Goal: Task Accomplishment & Management: Manage account settings

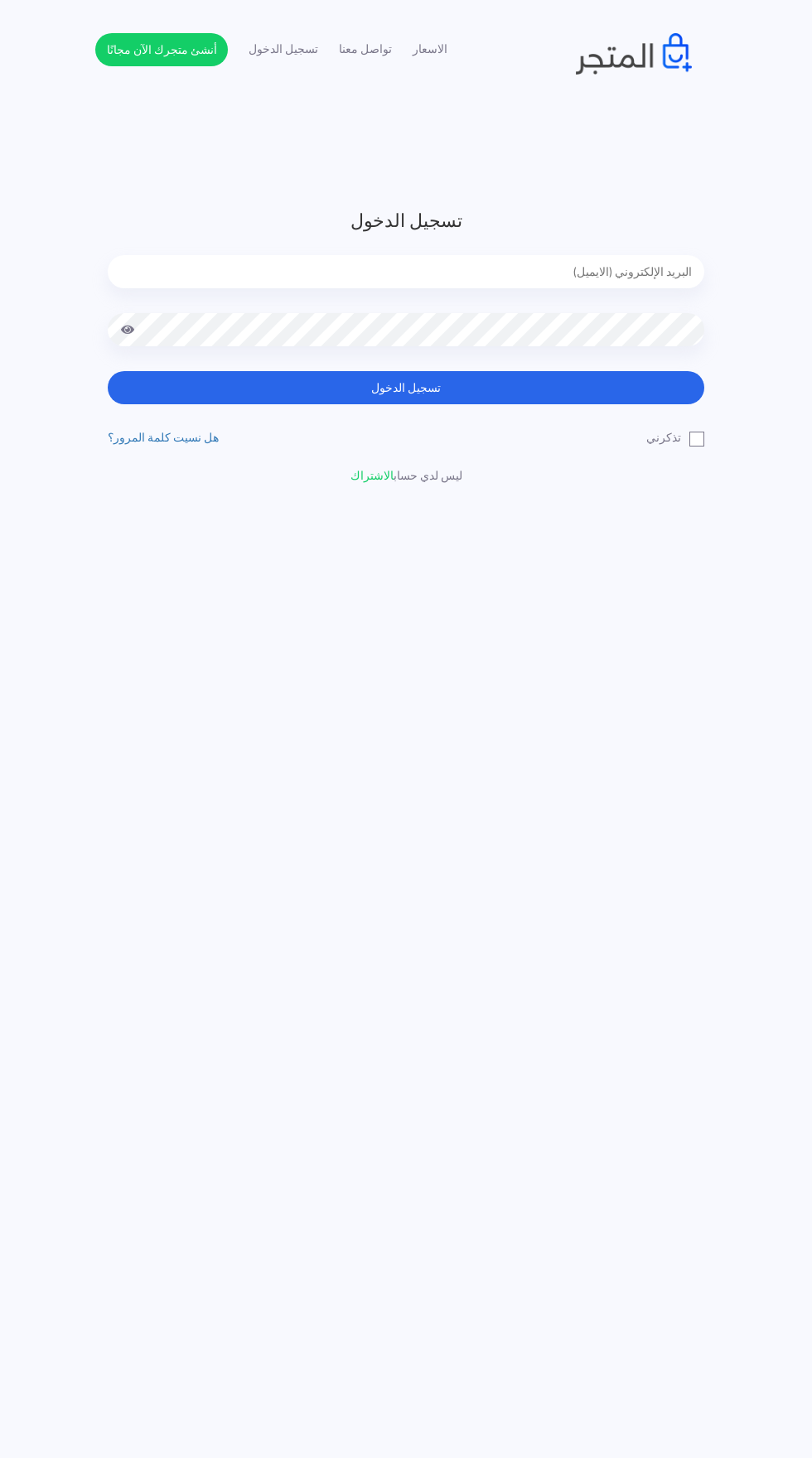
type input "[EMAIL_ADDRESS][DOMAIN_NAME]"
click at [108, 371] on button "تسجيل الدخول" at bounding box center [406, 388] width 597 height 33
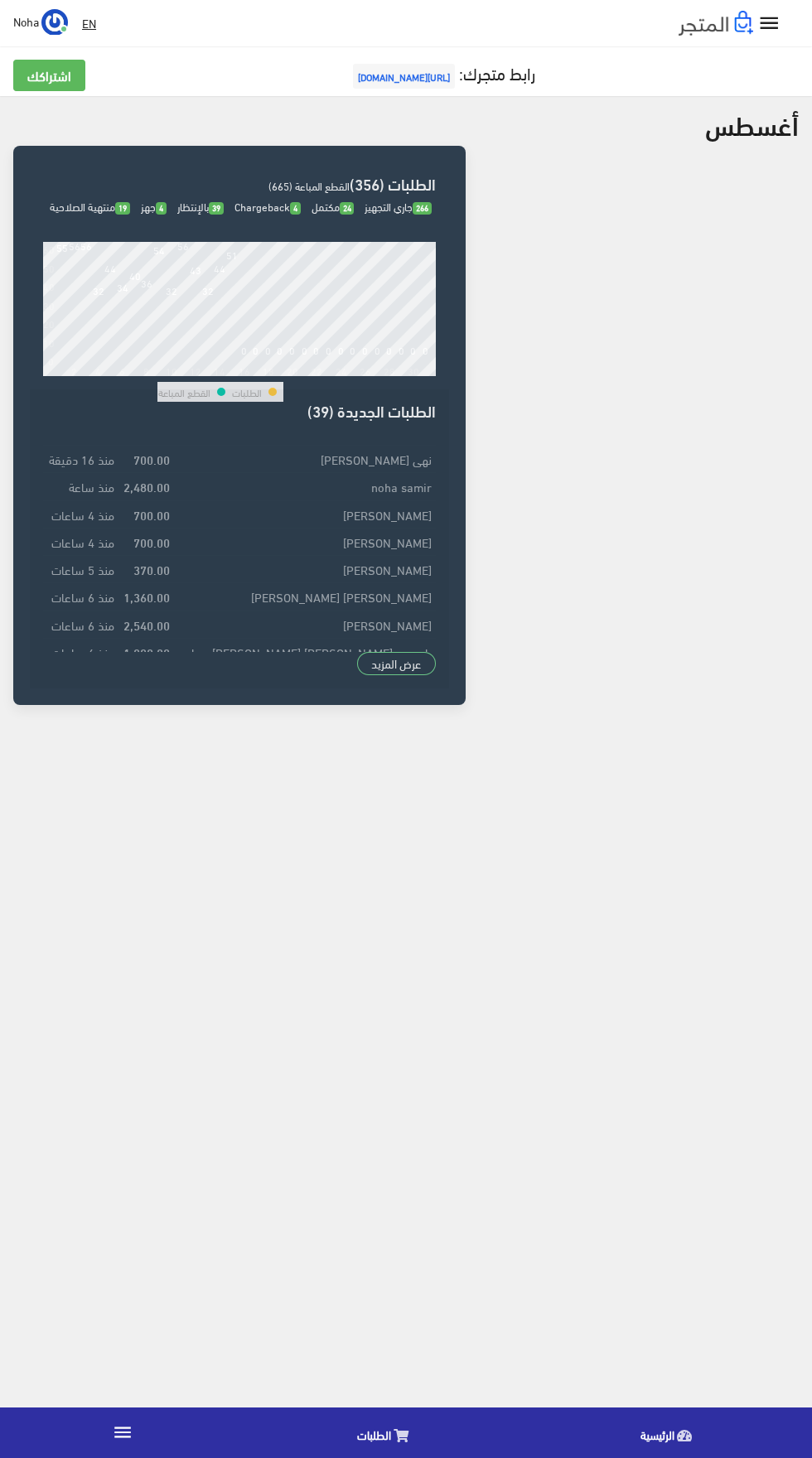
click at [400, 1436] on icon at bounding box center [401, 1436] width 15 height 13
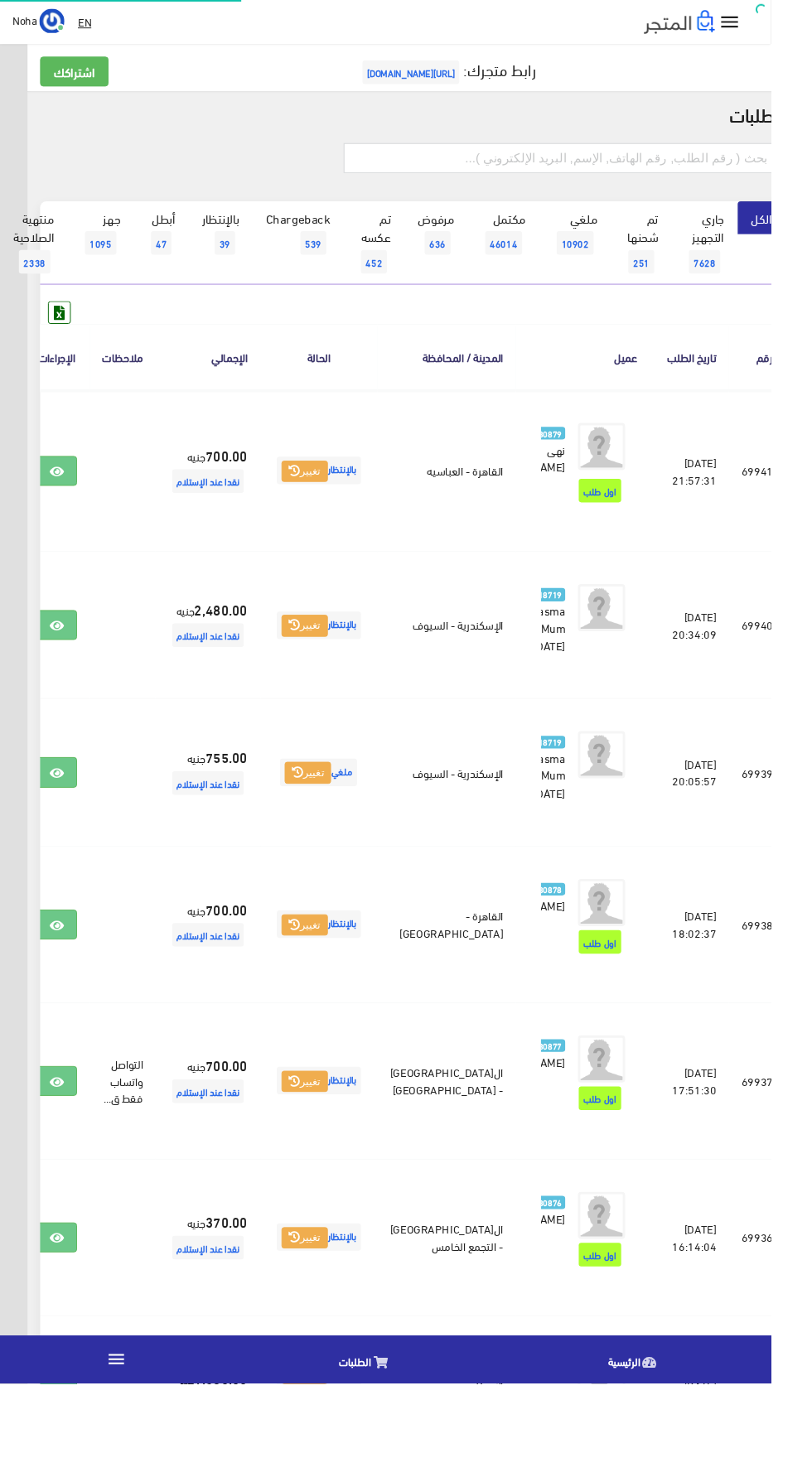
scroll to position [0, -43]
click at [506, 160] on input "text" at bounding box center [590, 167] width 458 height 32
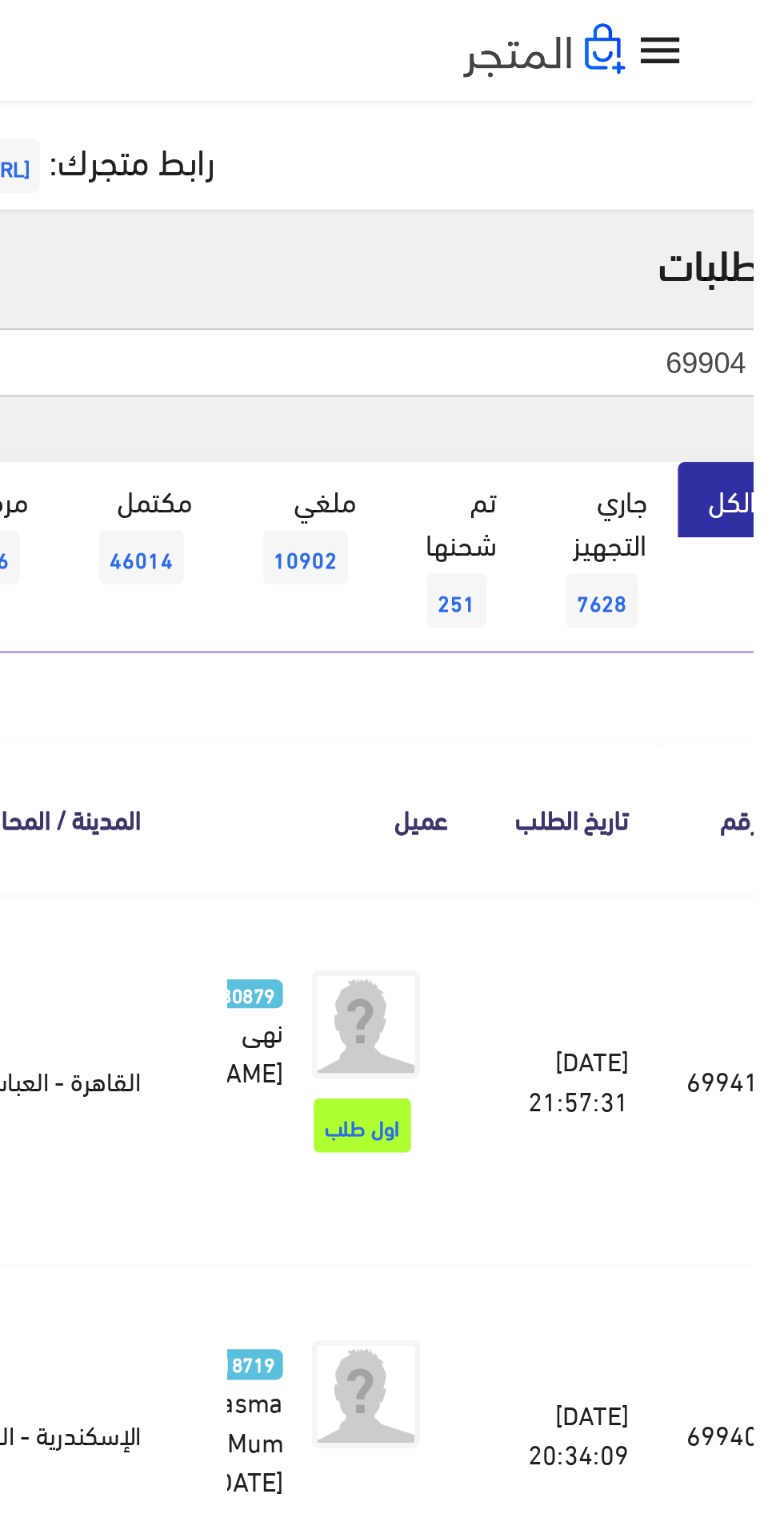
type input "69904"
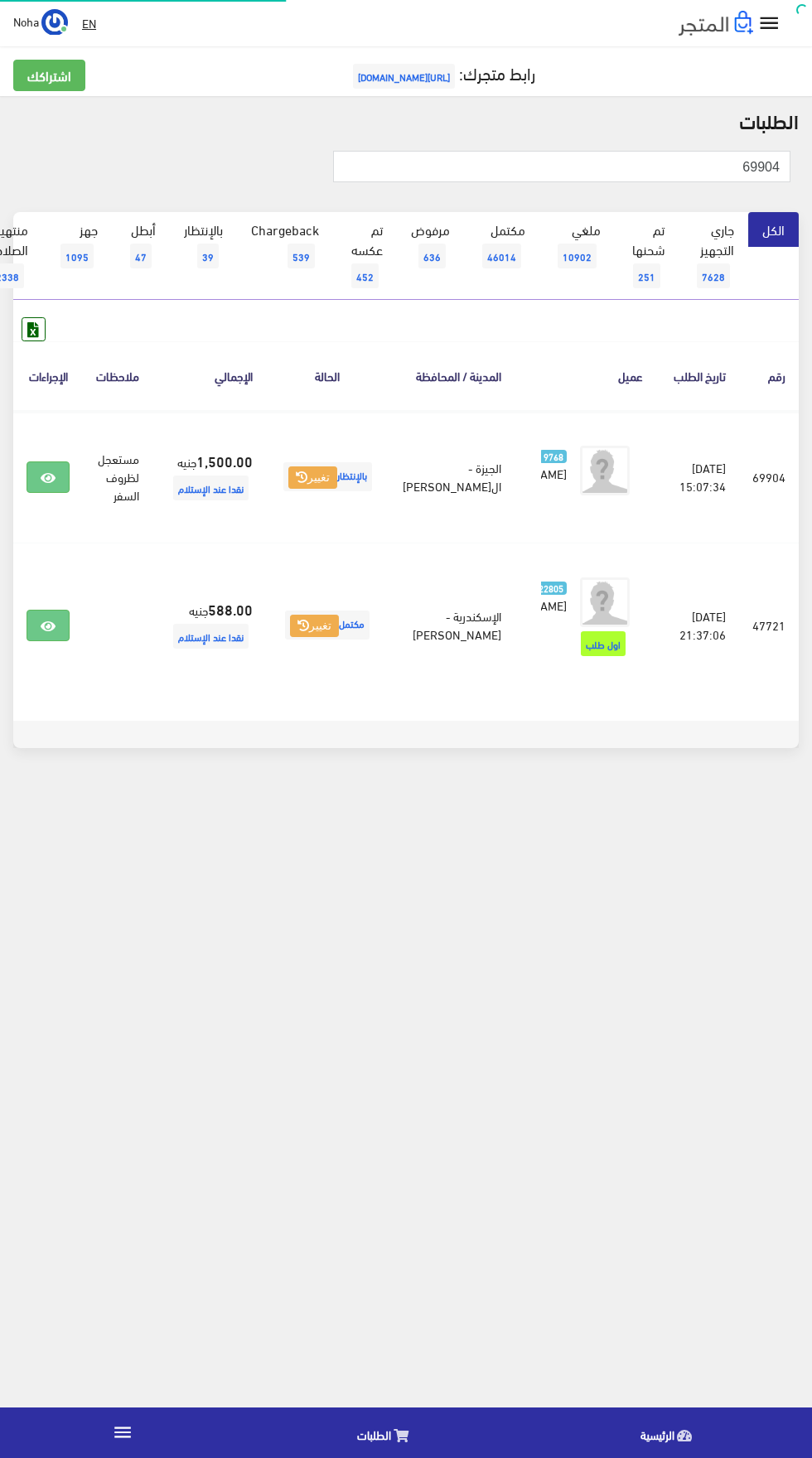
scroll to position [0, -43]
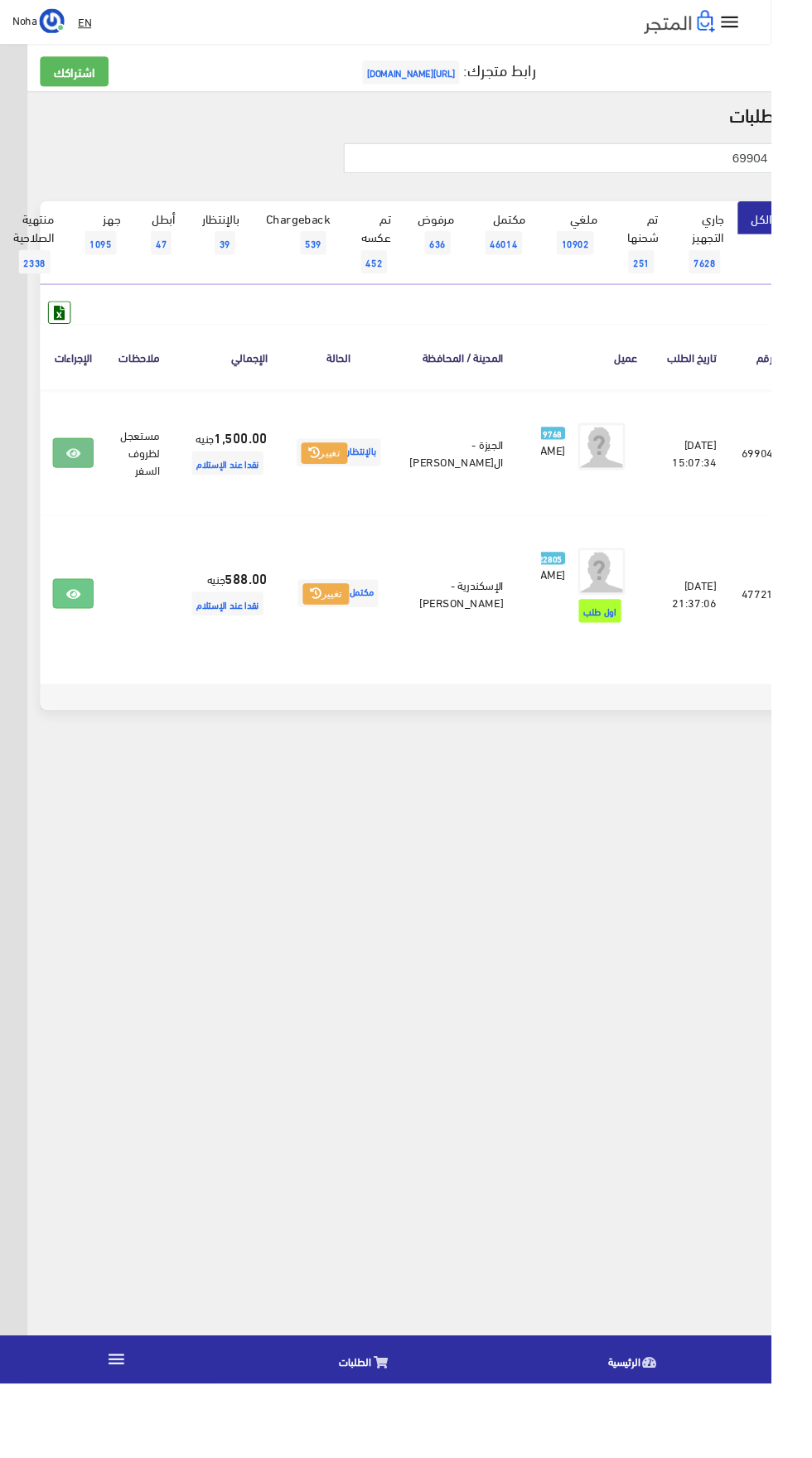
click at [98, 493] on link at bounding box center [78, 478] width 43 height 32
click at [811, 239] on link "الكل" at bounding box center [802, 229] width 51 height 35
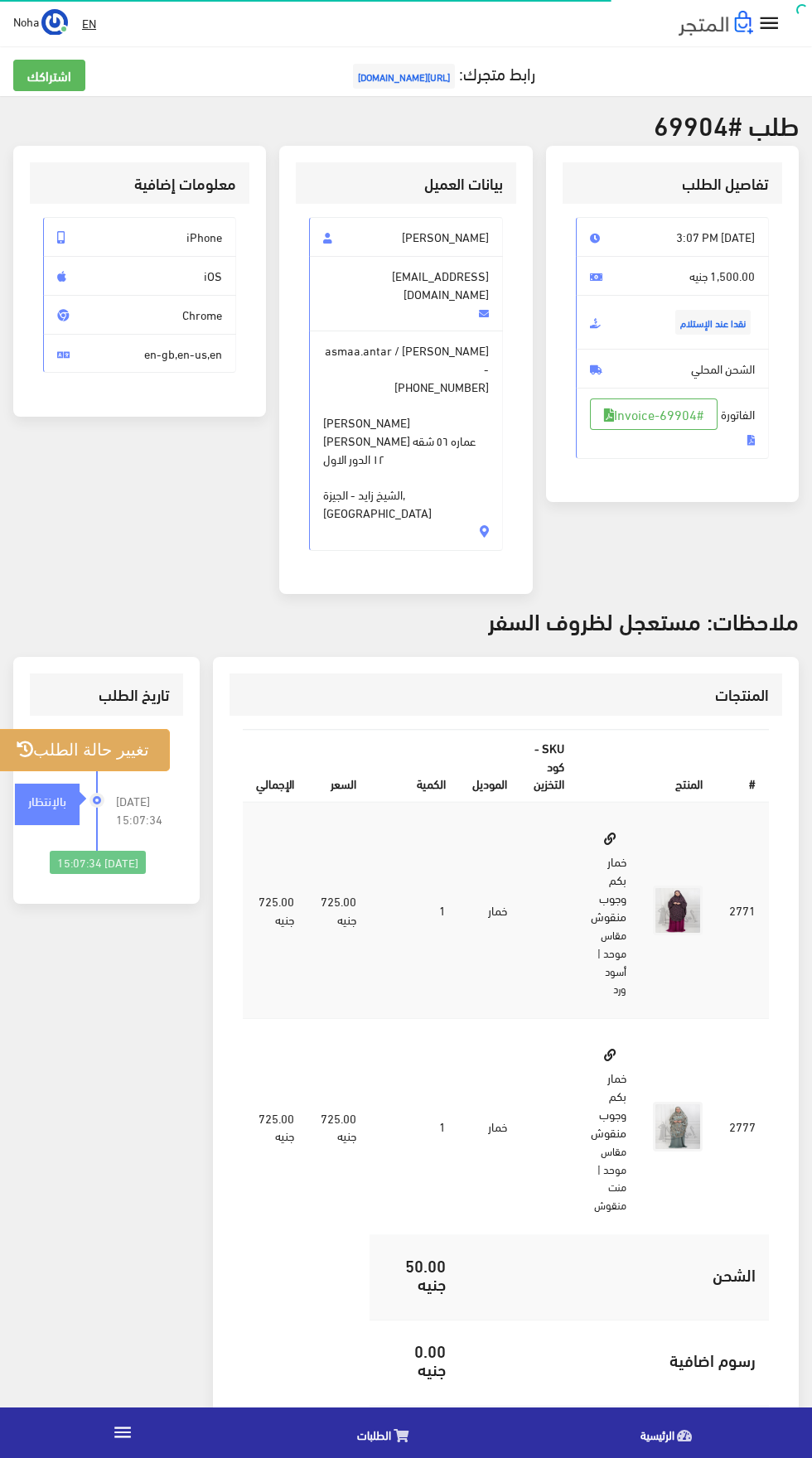
click at [98, 729] on button "تغيير حالة الطلب" at bounding box center [83, 750] width 174 height 43
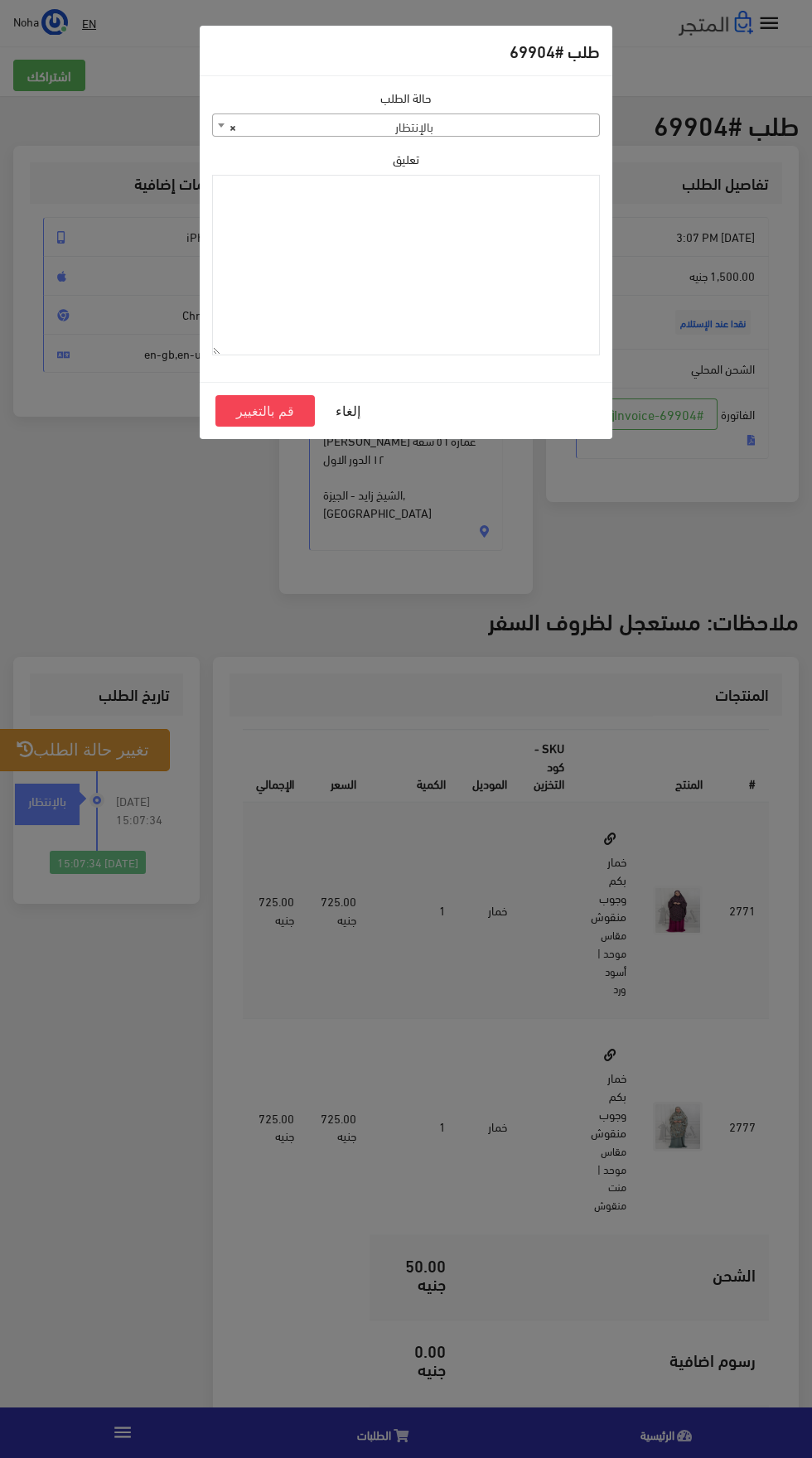
click at [302, 135] on span "× بالإنتظار" at bounding box center [405, 126] width 386 height 23
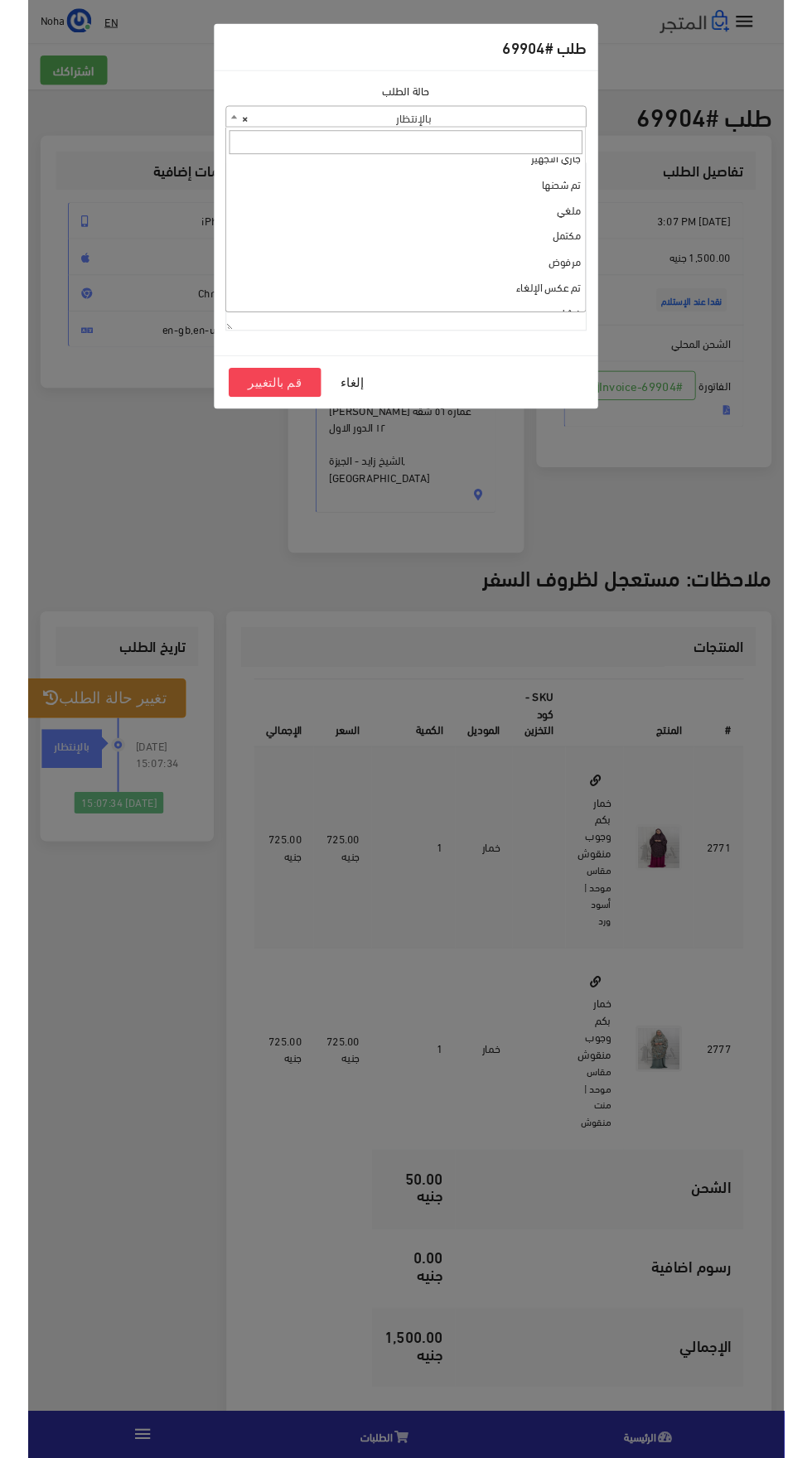
scroll to position [10, 0]
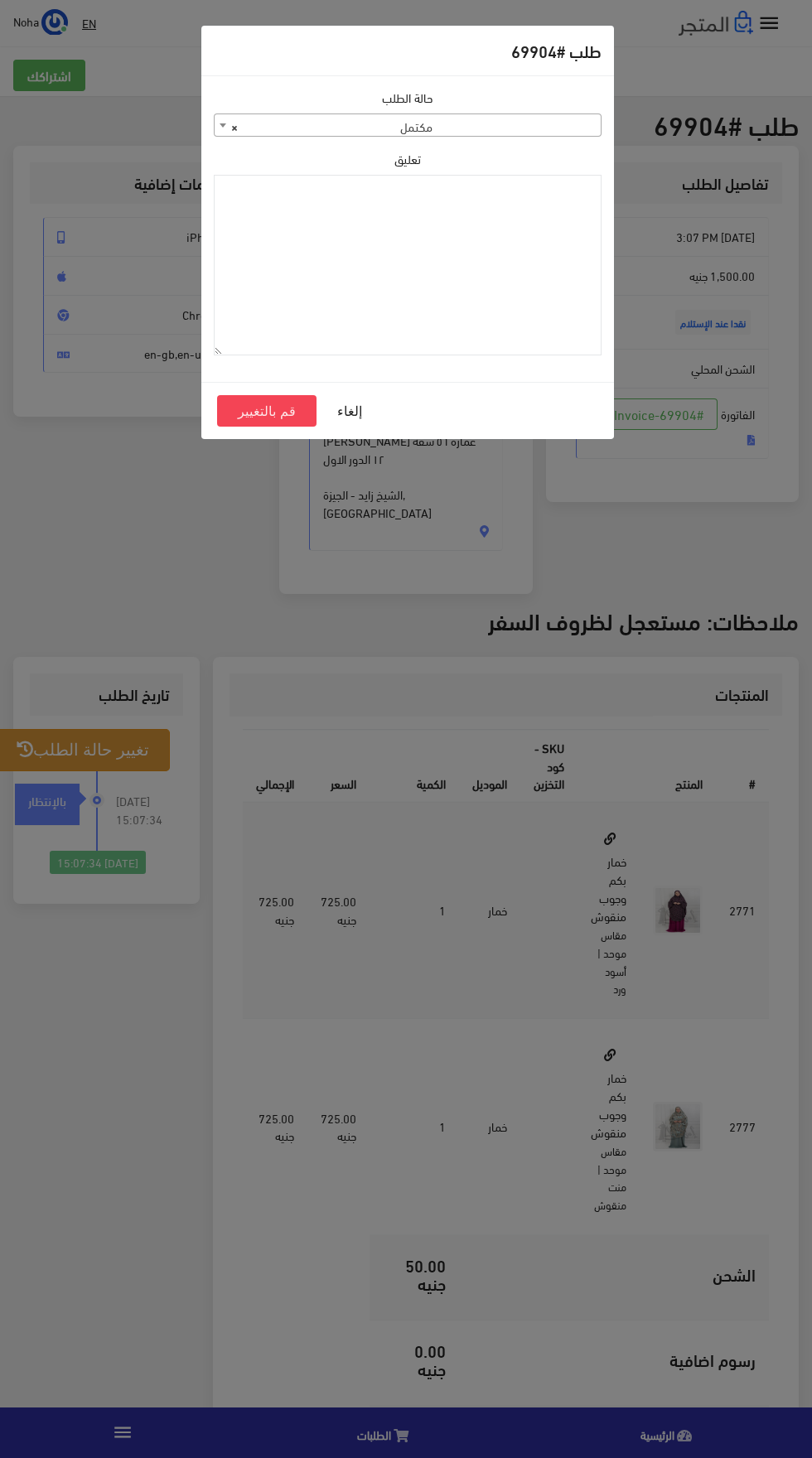
click at [350, 125] on span "× مكتمل" at bounding box center [407, 126] width 386 height 23
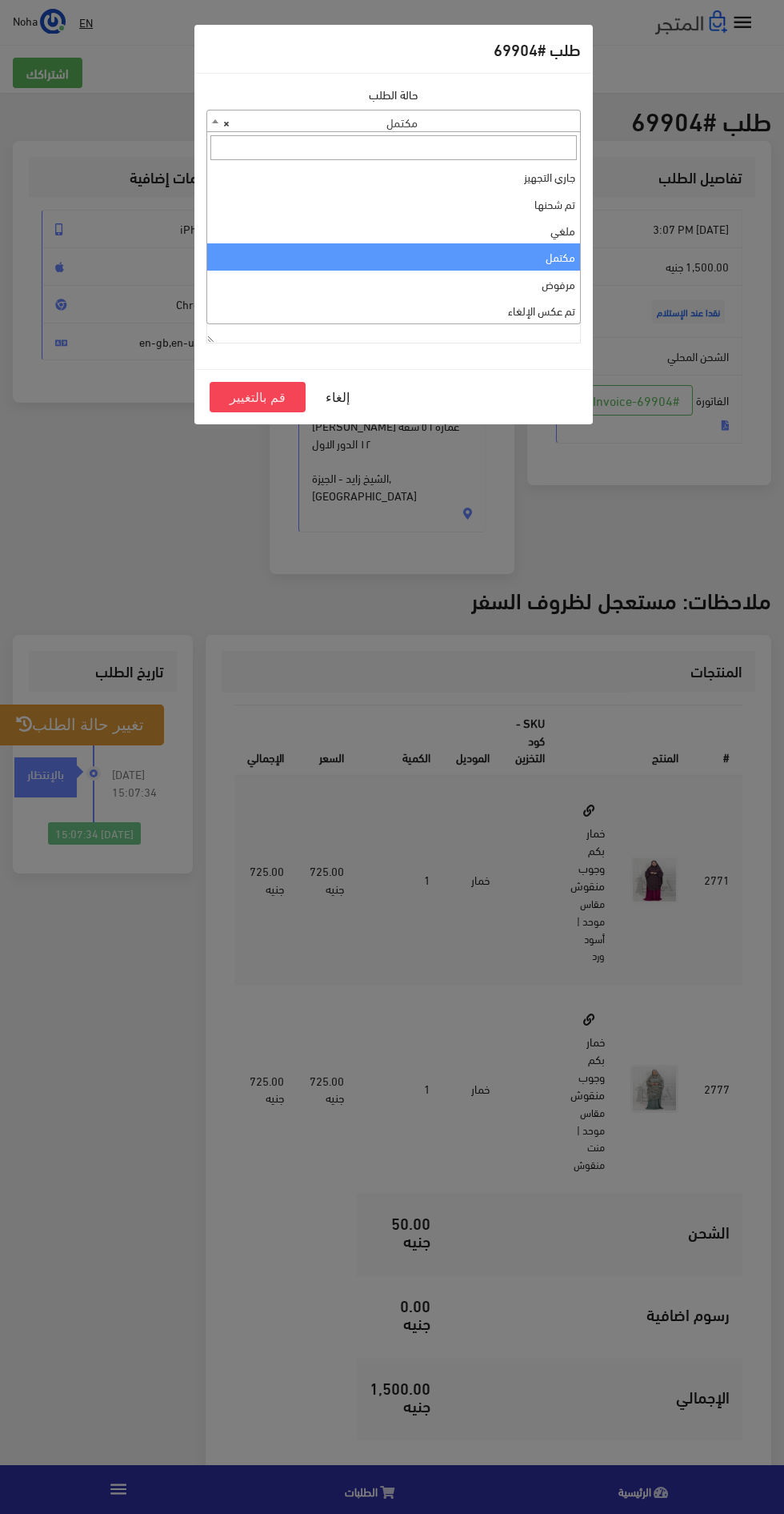
select select "3"
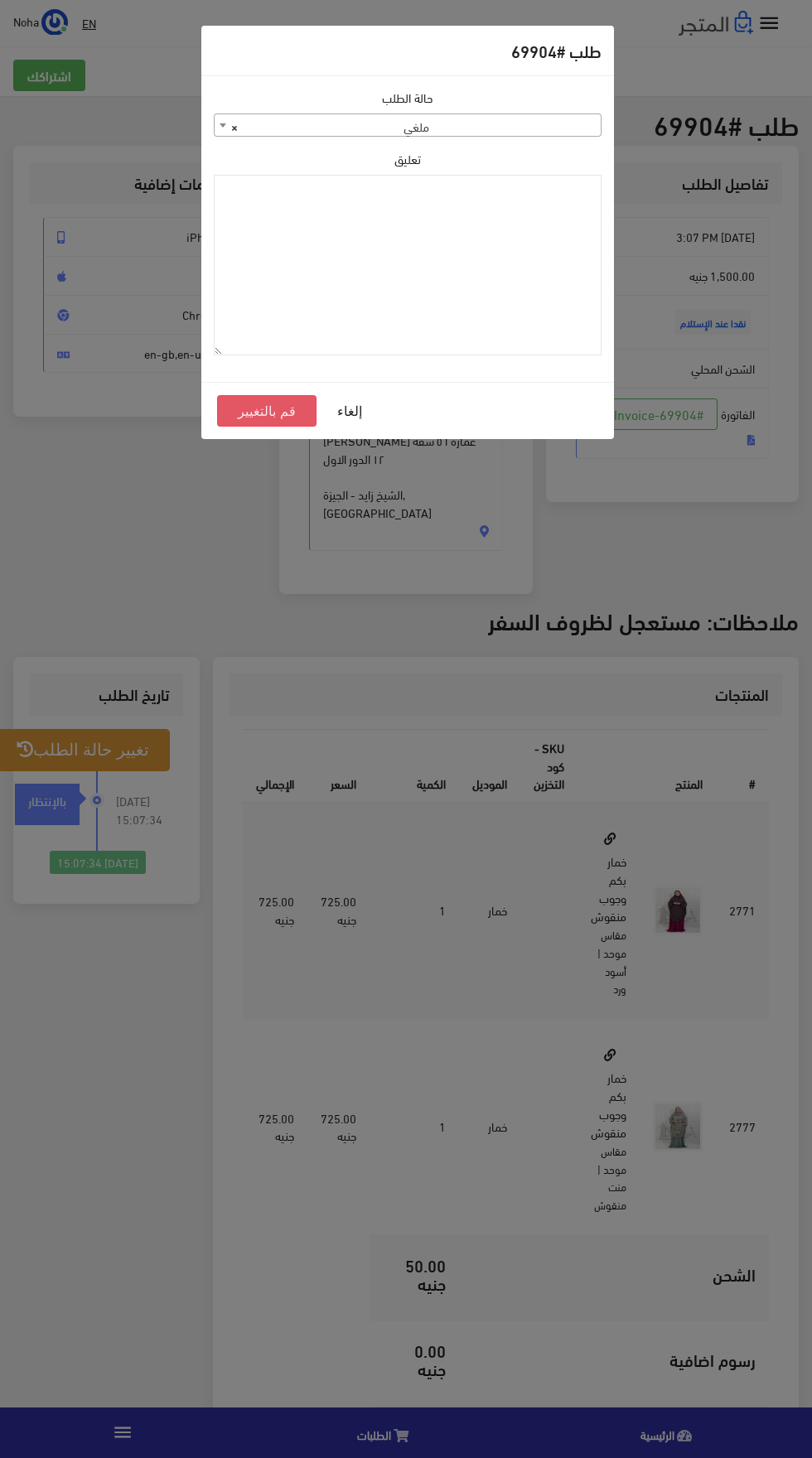
click at [265, 413] on button "قم بالتغيير" at bounding box center [266, 411] width 99 height 32
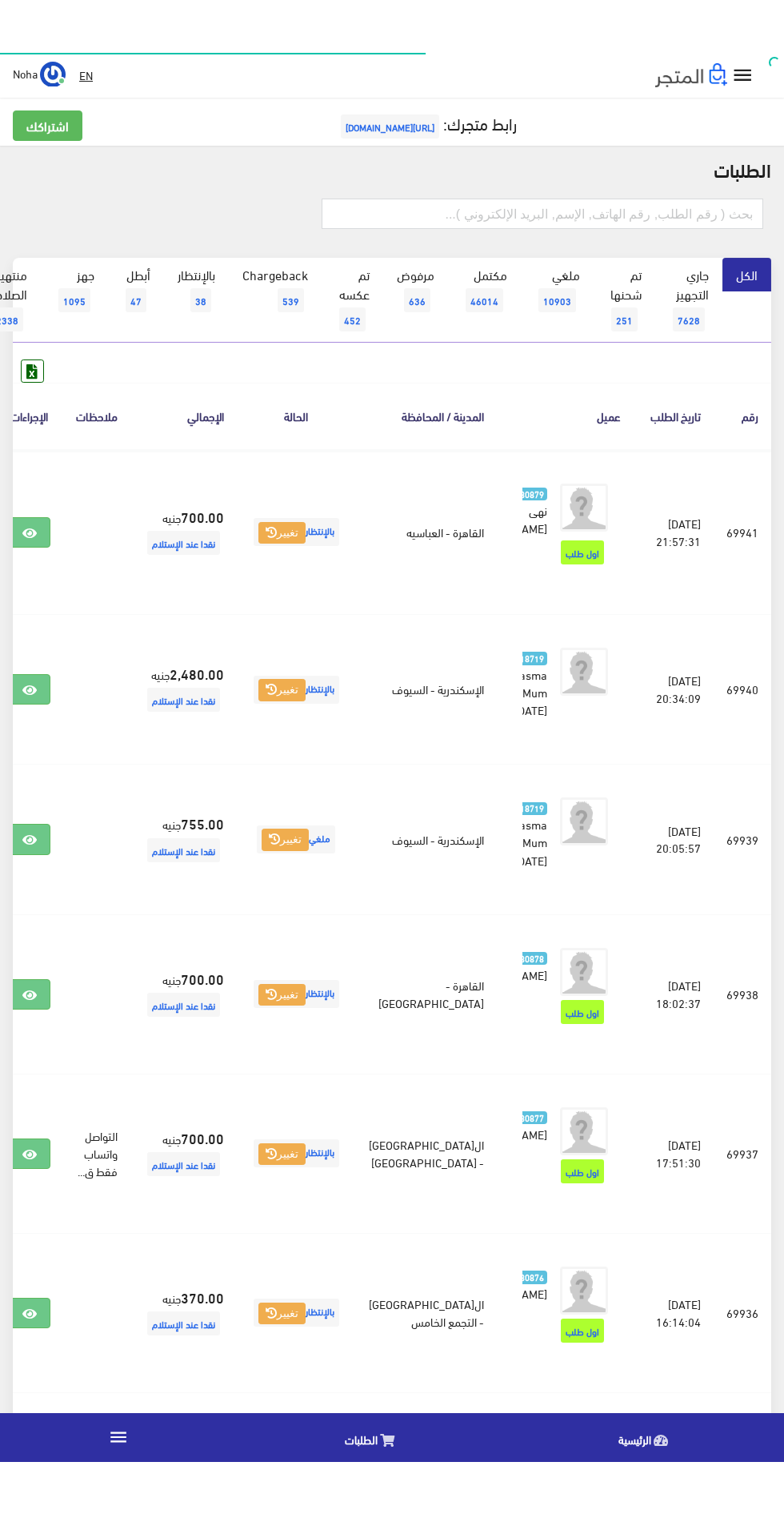
scroll to position [0, -42]
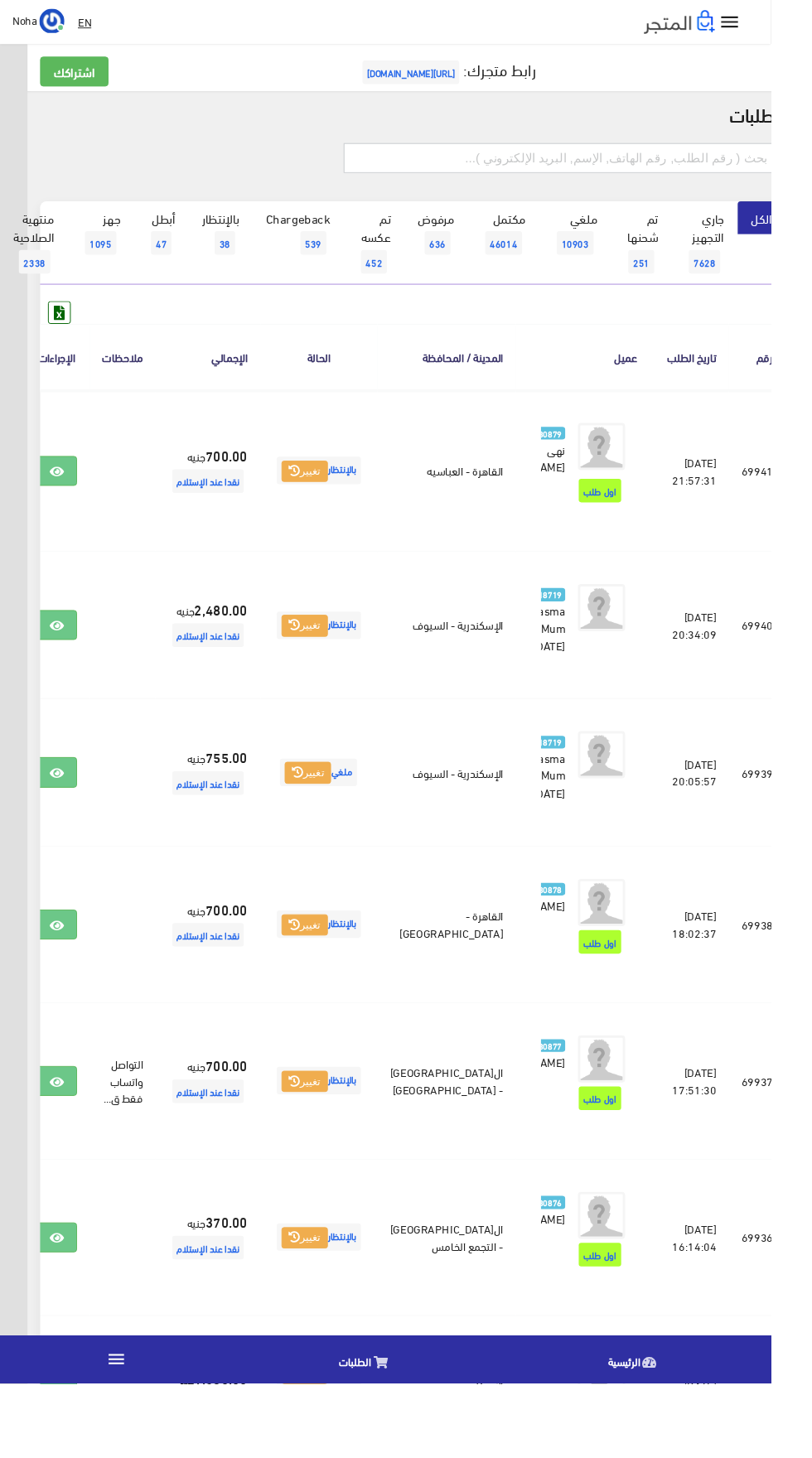
click at [496, 163] on input "text" at bounding box center [590, 167] width 458 height 32
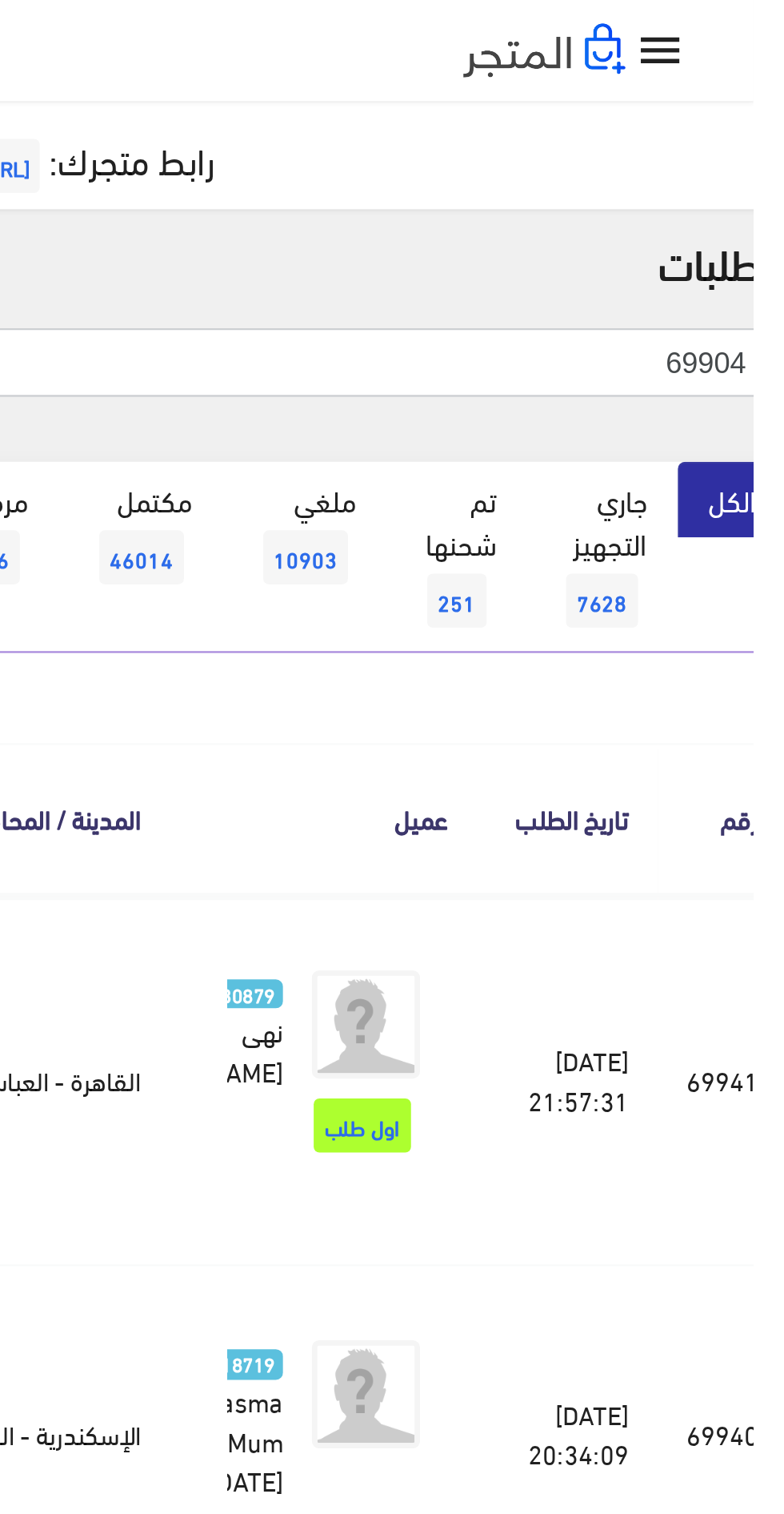
type input "69904"
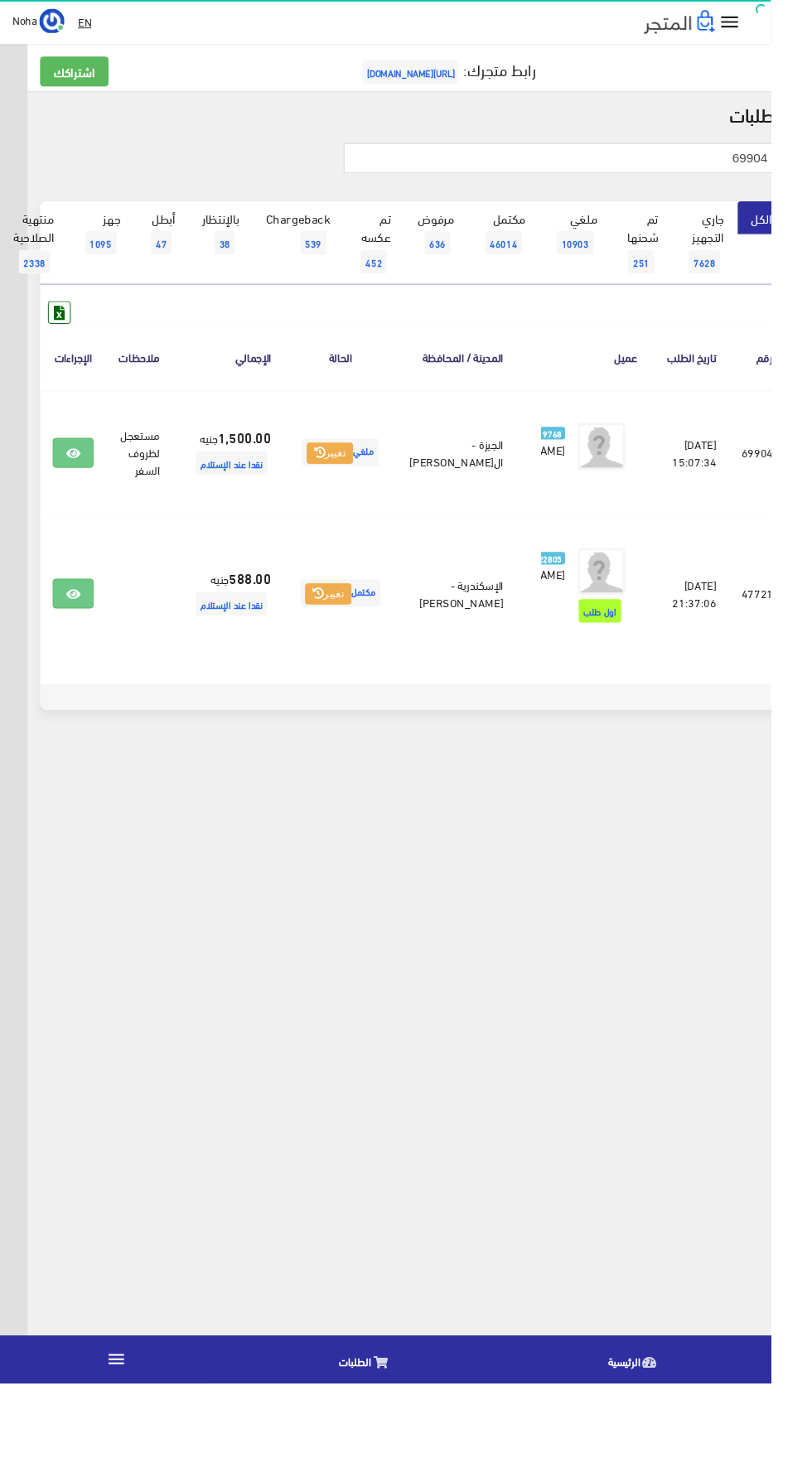
scroll to position [0, -43]
click at [98, 493] on link at bounding box center [78, 478] width 43 height 32
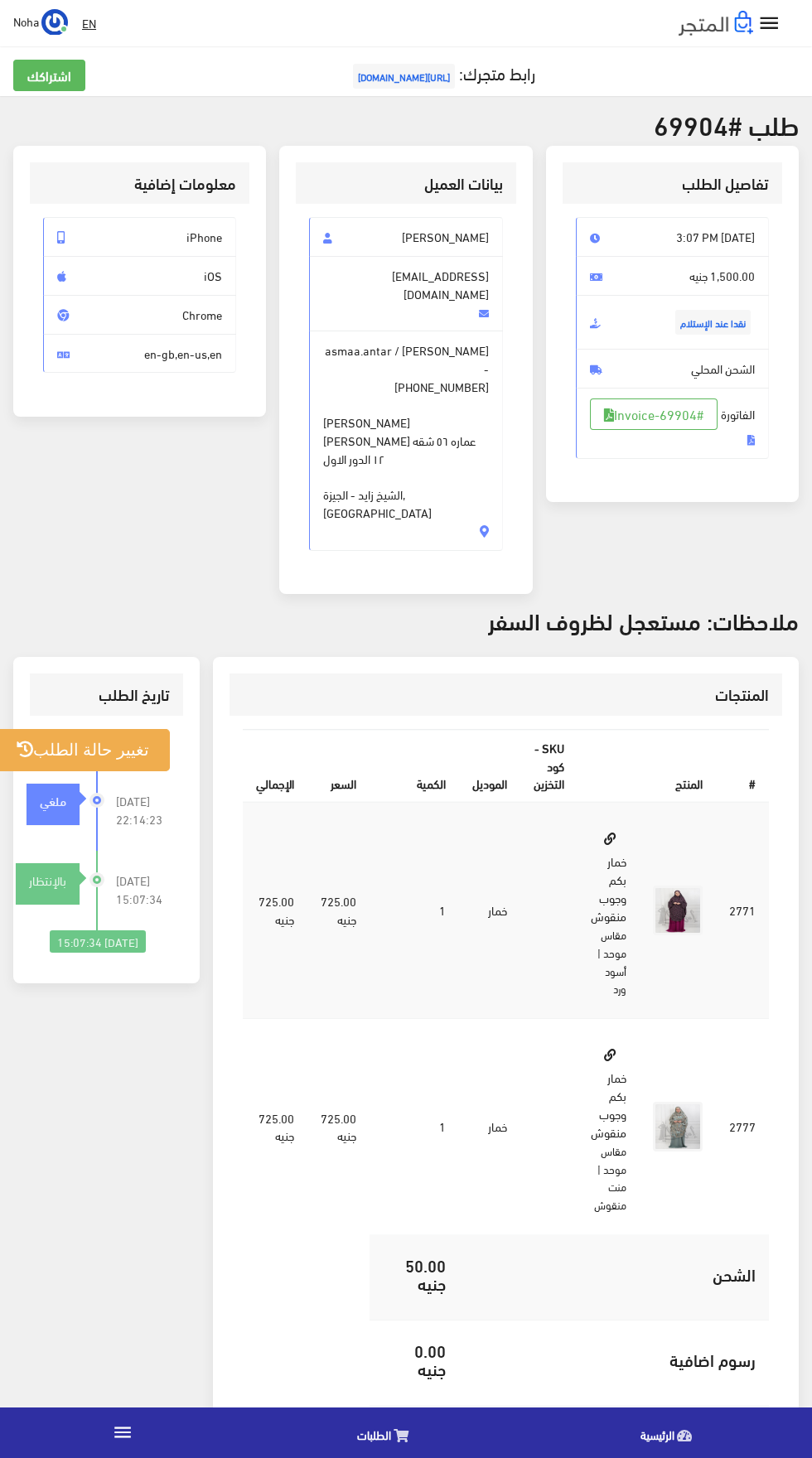
copy span "asmaa.antar / أسماء محمود - +201021611853 الشيخ زايد كمبوند زايد ديونز عماره ٥٦…"
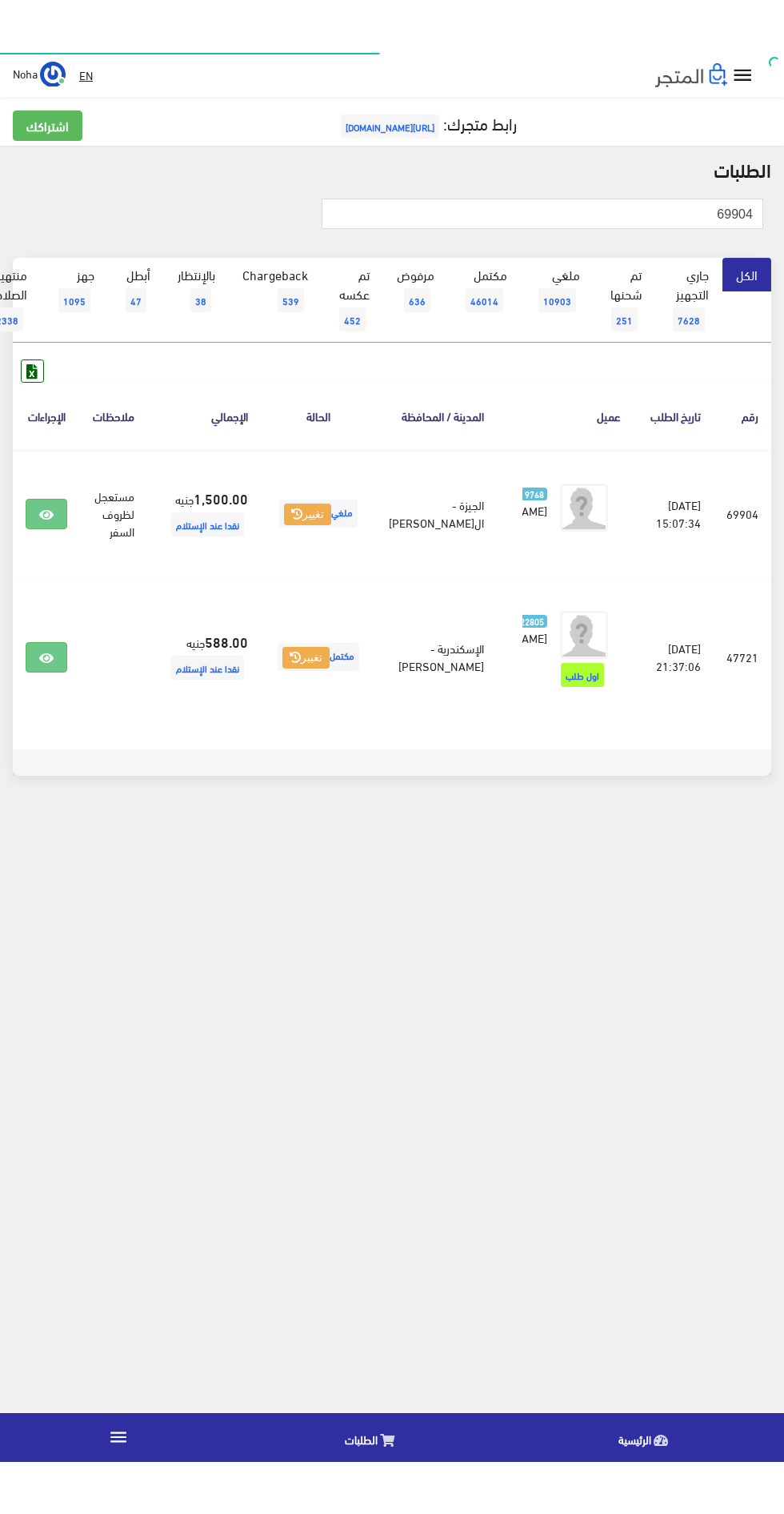
scroll to position [0, -42]
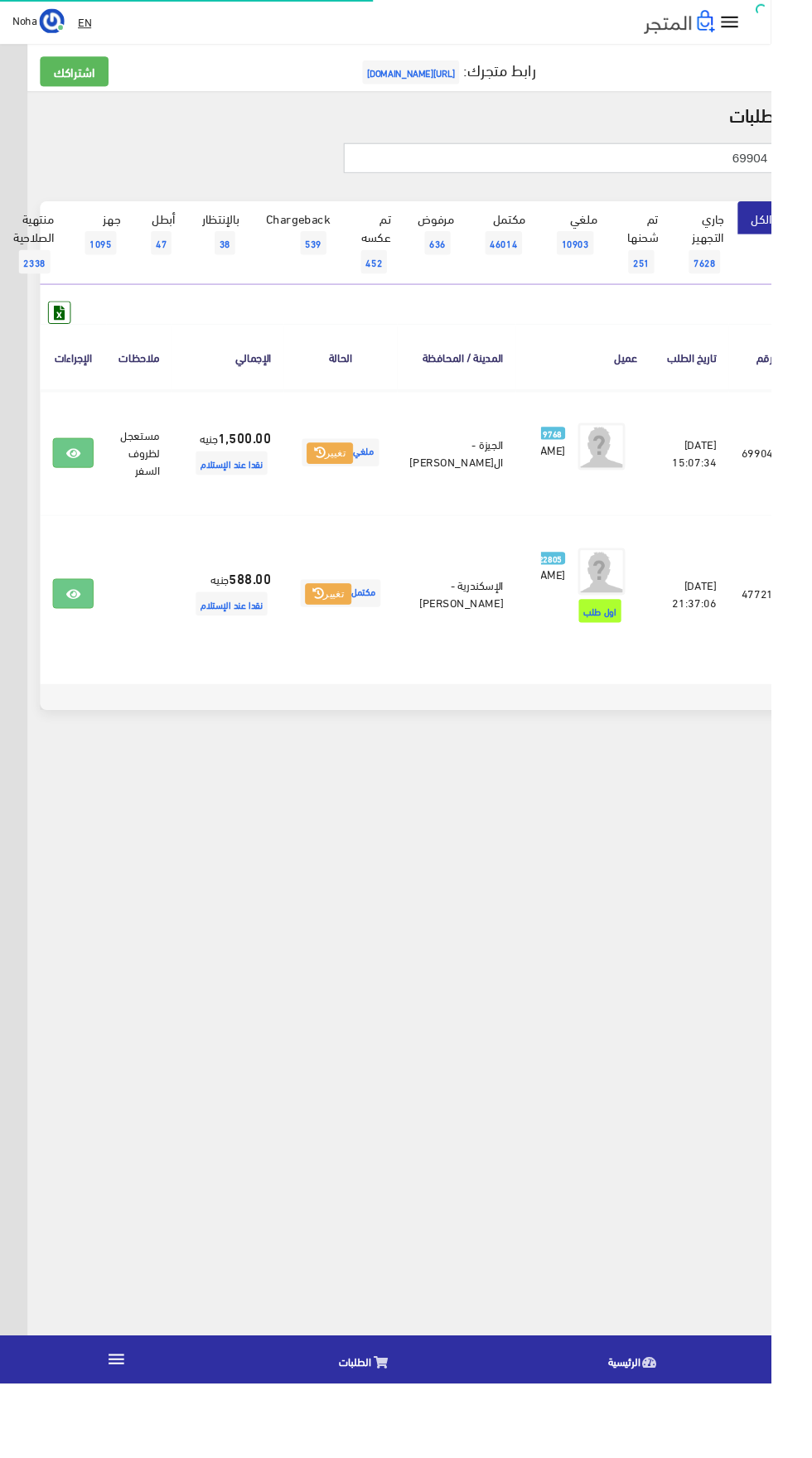
click at [690, 163] on input "69904" at bounding box center [590, 167] width 458 height 32
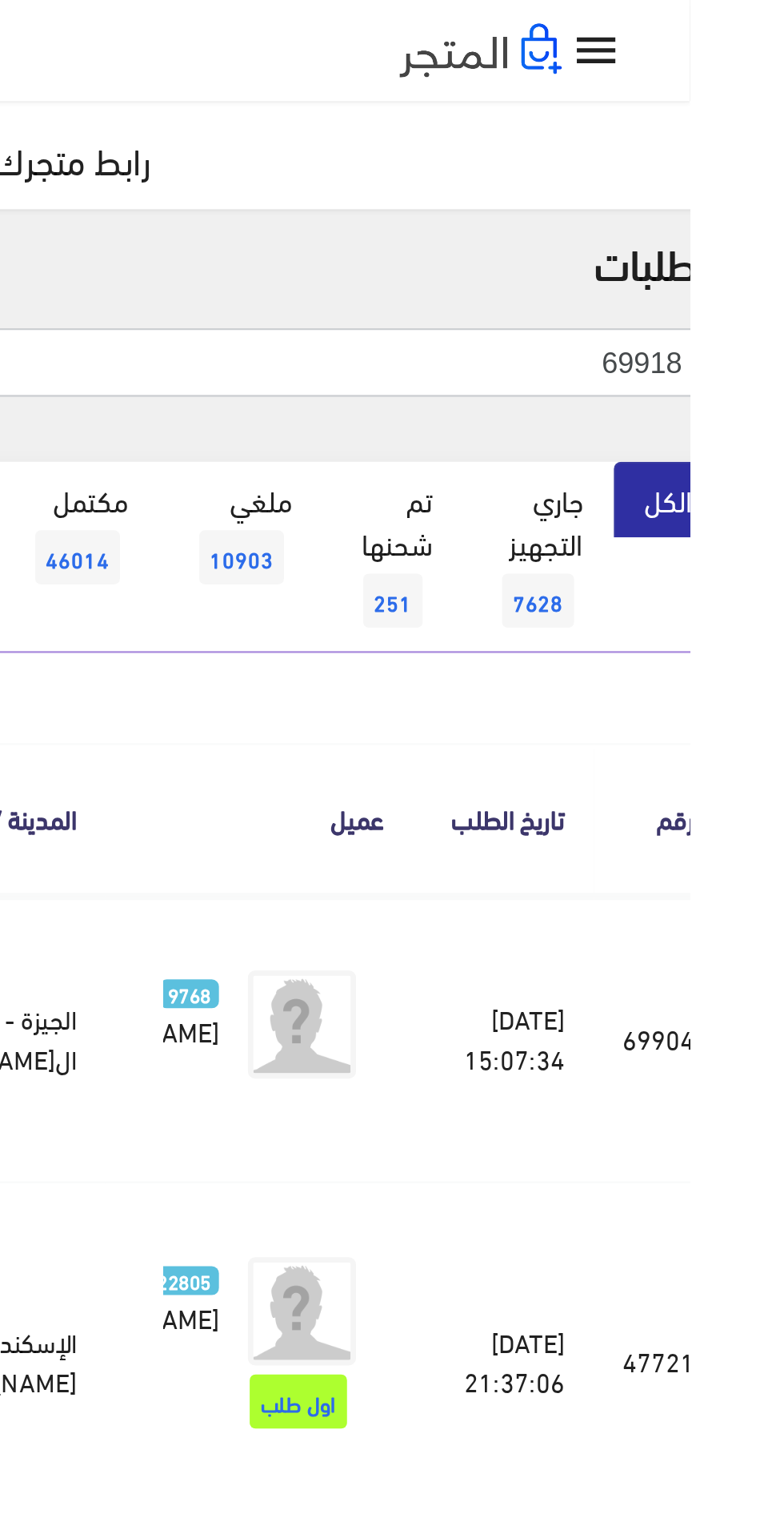
type input "69918"
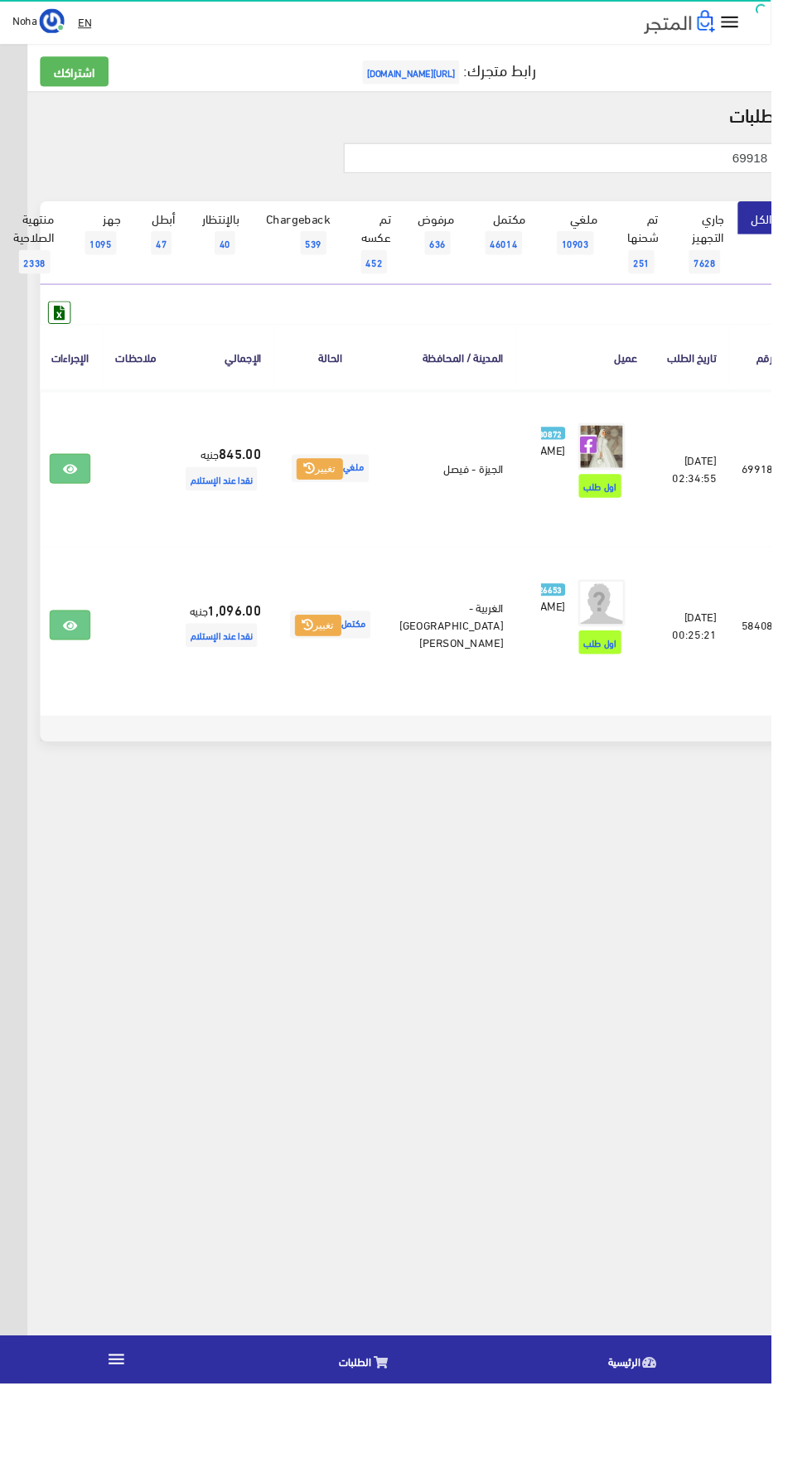
scroll to position [0, -43]
click at [539, 938] on body "إسدال اند مور الرئيسية الطلبات EN" at bounding box center [435, 729] width 812 height 1458
click at [81, 501] on icon at bounding box center [74, 494] width 15 height 13
